Goal: Task Accomplishment & Management: Complete application form

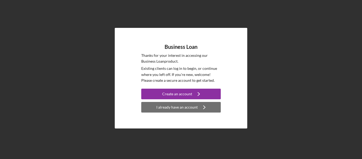
click at [168, 111] on div "I already have an account" at bounding box center [176, 107] width 41 height 11
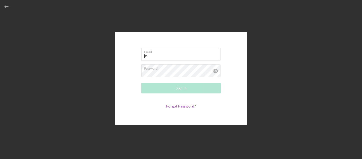
type input "j"
type input "[EMAIL_ADDRESS][DOMAIN_NAME]"
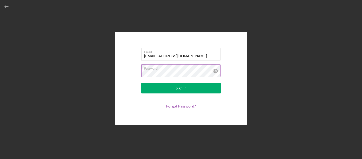
click at [216, 69] on icon at bounding box center [215, 70] width 13 height 13
click at [99, 61] on div "Email [EMAIL_ADDRESS][DOMAIN_NAME] Password Sign In Forgot Password?" at bounding box center [181, 78] width 357 height 156
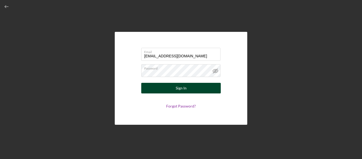
click at [156, 90] on button "Sign In" at bounding box center [181, 88] width 80 height 11
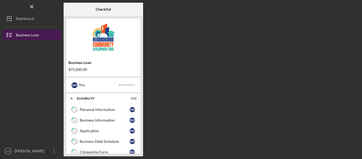
click at [30, 37] on div "Business Loan" at bounding box center [27, 36] width 23 height 12
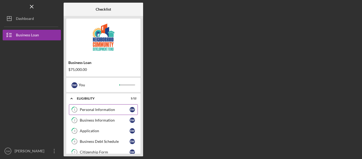
click at [107, 111] on div "Personal Information" at bounding box center [105, 109] width 50 height 4
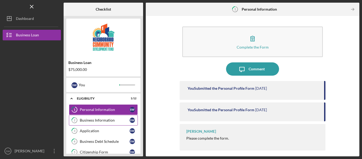
click at [96, 122] on div "Business Information" at bounding box center [105, 120] width 50 height 4
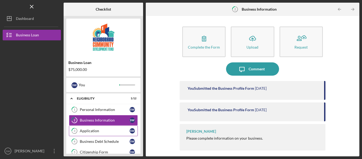
click at [102, 130] on div "Application" at bounding box center [105, 131] width 50 height 4
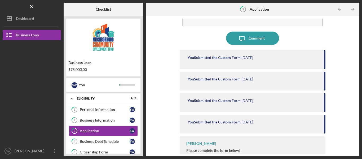
scroll to position [40, 0]
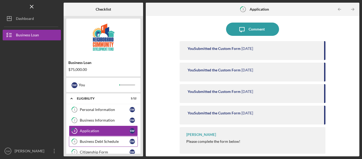
click at [102, 143] on div "Business Debt Schedule" at bounding box center [105, 141] width 50 height 4
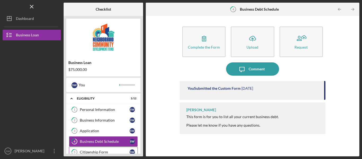
click at [102, 148] on link "5 Citizenship Form S W" at bounding box center [103, 152] width 69 height 11
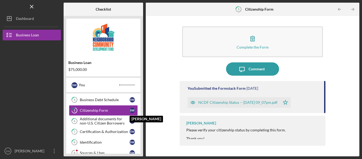
scroll to position [53, 0]
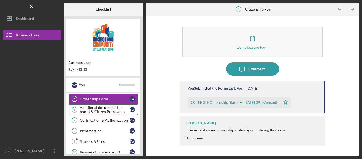
click at [122, 108] on div "Additional documents for non-U.S. Citizen Borrowers" at bounding box center [105, 109] width 50 height 8
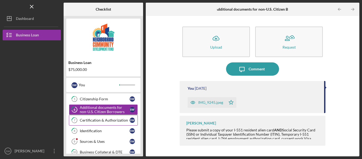
click at [106, 120] on div "Certification & Authorization" at bounding box center [105, 120] width 50 height 4
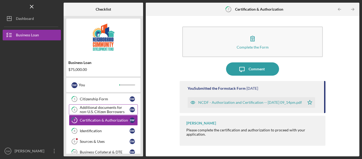
click at [103, 110] on div "Additional documents for non-U.S. Citizen Borrowers" at bounding box center [105, 109] width 50 height 8
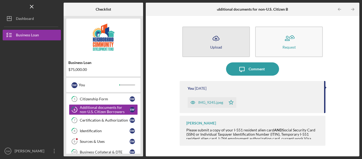
click at [218, 47] on div "Upload" at bounding box center [216, 47] width 12 height 4
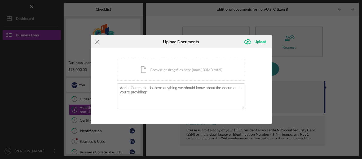
click at [97, 41] on icon "Icon/Menu Close" at bounding box center [97, 41] width 13 height 13
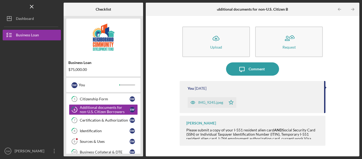
drag, startPoint x: 325, startPoint y: 102, endPoint x: 324, endPoint y: 111, distance: 8.8
click at [324, 111] on div "You [DATE] IMG_9245.jpeg Icon/Star" at bounding box center [253, 97] width 146 height 32
click at [108, 123] on link "7 Certification & Authorization S W" at bounding box center [103, 120] width 69 height 11
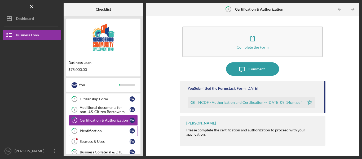
click at [103, 131] on div "Identification" at bounding box center [105, 131] width 50 height 4
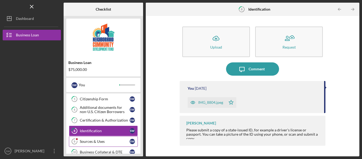
click at [99, 140] on div "Sources & Uses" at bounding box center [105, 141] width 50 height 4
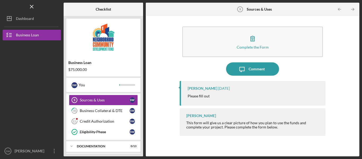
scroll to position [95, 0]
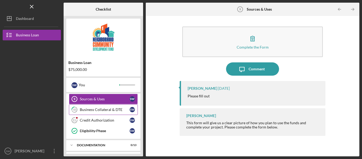
click at [109, 110] on div "Business Collateral & DTE" at bounding box center [105, 109] width 50 height 4
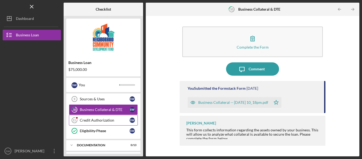
click at [105, 120] on div "Credit Authorization" at bounding box center [105, 120] width 50 height 4
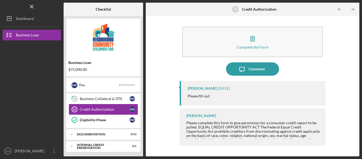
scroll to position [107, 0]
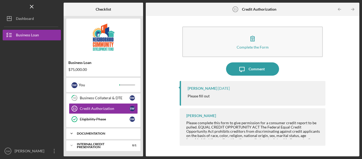
click at [99, 132] on div "Icon/Expander documentation 0 / 13" at bounding box center [103, 133] width 74 height 11
click at [361, 51] on div "Icon/Menu Credit Authorization 11 Credit Authorization Checklist Business Loan …" at bounding box center [181, 79] width 362 height 159
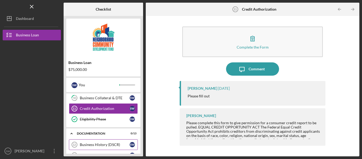
click at [114, 145] on div "Business History (DSCR)" at bounding box center [105, 144] width 50 height 4
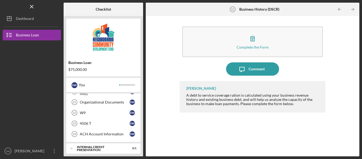
scroll to position [248, 0]
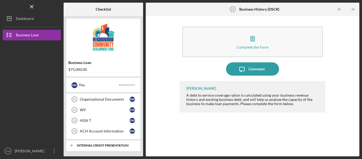
click at [109, 141] on div "Icon/Expander Internal Credit Presentation 0 / 1" at bounding box center [103, 145] width 74 height 11
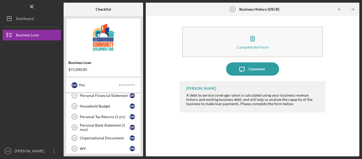
scroll to position [208, 0]
click at [109, 141] on link "Organizational Documents 21 Organizational Documents S W" at bounding box center [103, 138] width 69 height 11
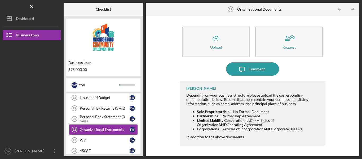
scroll to position [219, 0]
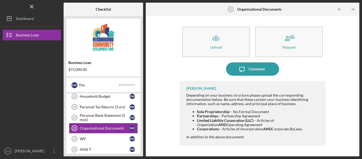
click at [109, 141] on link "W9 22 W9 S W" at bounding box center [103, 138] width 69 height 11
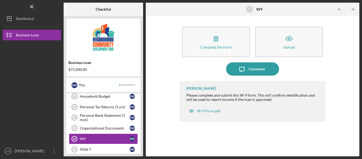
scroll to position [230, 0]
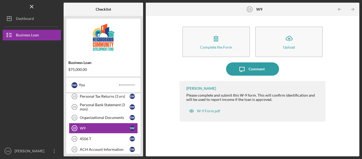
click at [109, 141] on link "4506 T 23 4506 T S W" at bounding box center [103, 138] width 69 height 11
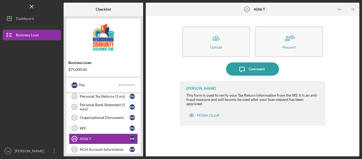
scroll to position [240, 0]
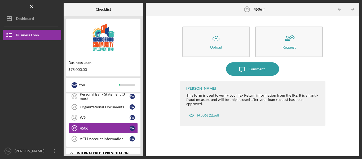
click at [109, 141] on link "ACH Account Information 24 ACH Account Information S W" at bounding box center [103, 138] width 69 height 11
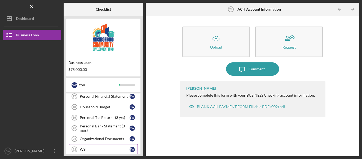
scroll to position [198, 0]
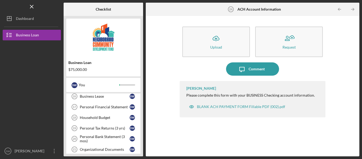
click at [119, 112] on link "Household Budget 18 Household Budget S W" at bounding box center [103, 117] width 69 height 11
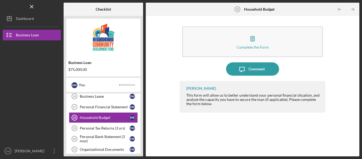
scroll to position [187, 0]
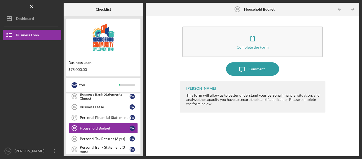
click at [119, 112] on link "Personal Financial Statement 17 Personal Financial Statement S W" at bounding box center [103, 117] width 69 height 11
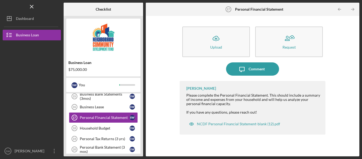
scroll to position [177, 0]
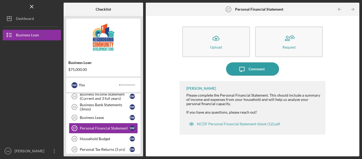
click at [119, 112] on link "Business Lease 16 Business Lease S W" at bounding box center [103, 117] width 69 height 11
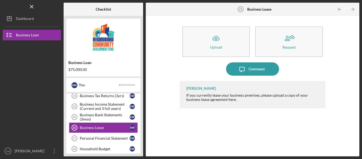
scroll to position [166, 0]
click at [119, 112] on link "Business Bank Statements (3mos) 15 Business Bank Statements (3mos) S W" at bounding box center [103, 117] width 69 height 11
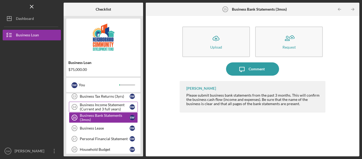
click at [112, 108] on div "Business Income Statement (Current and 3 full years)" at bounding box center [105, 107] width 50 height 8
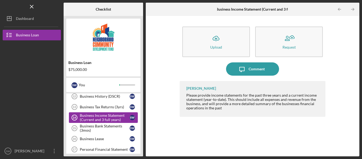
scroll to position [145, 0]
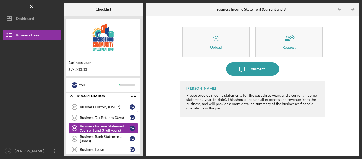
click at [112, 108] on div "Business History (DSCR)" at bounding box center [105, 107] width 50 height 4
